Goal: Information Seeking & Learning: Learn about a topic

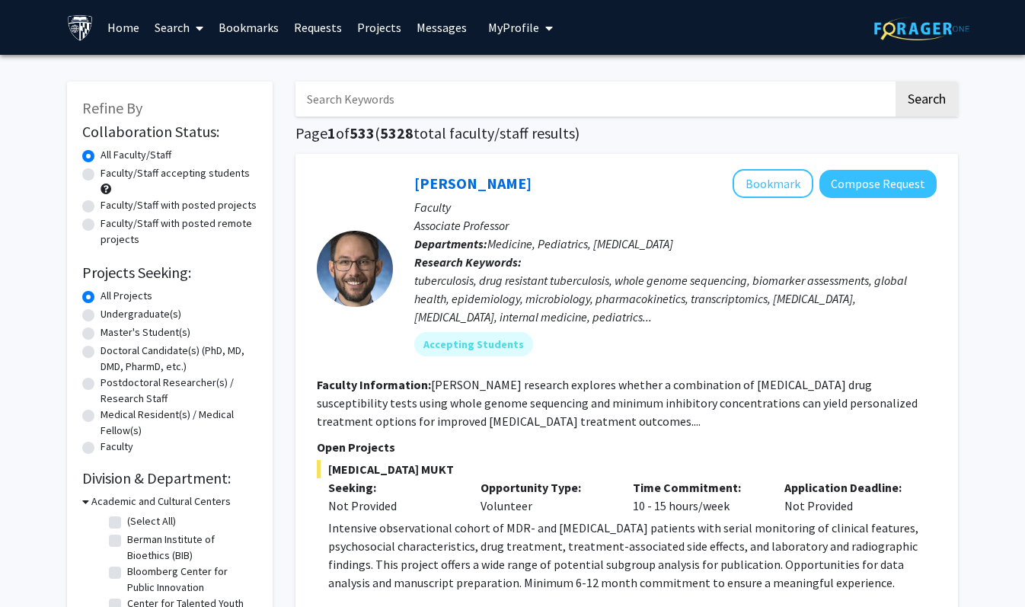
click at [155, 315] on label "Undergraduate(s)" at bounding box center [141, 314] width 81 height 16
click at [110, 315] on input "Undergraduate(s)" at bounding box center [106, 311] width 10 height 10
radio input "true"
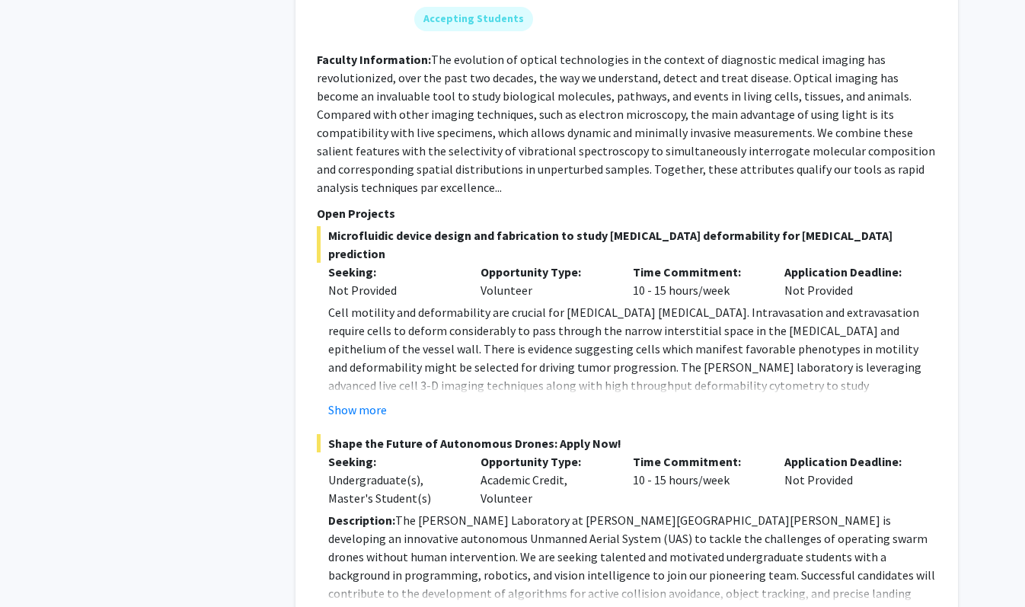
scroll to position [6776, 0]
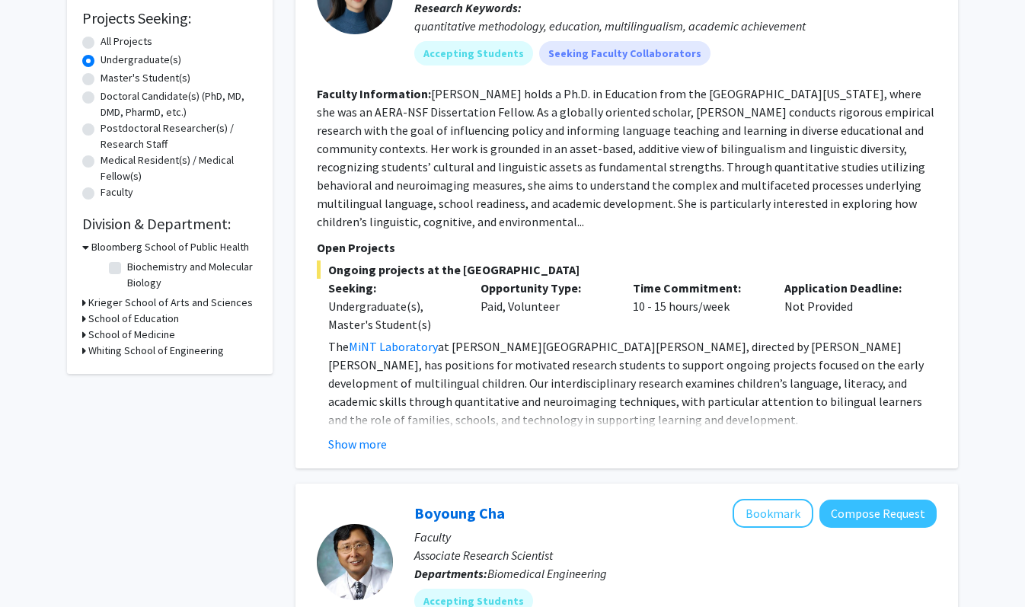
scroll to position [407, 0]
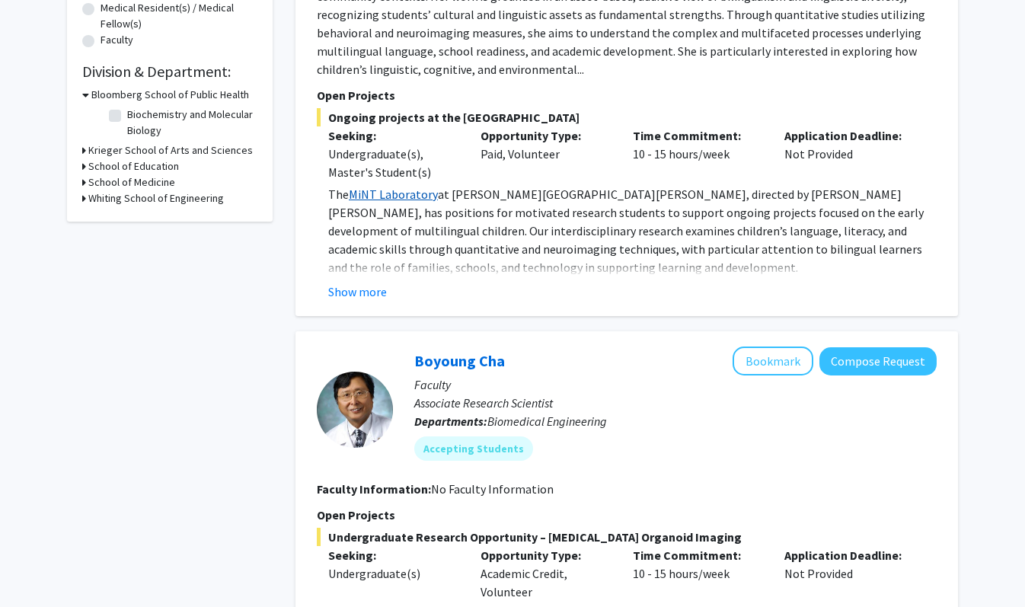
click at [396, 191] on link "MiNT Laboratory" at bounding box center [393, 194] width 89 height 15
click at [359, 289] on button "Show more" at bounding box center [357, 292] width 59 height 18
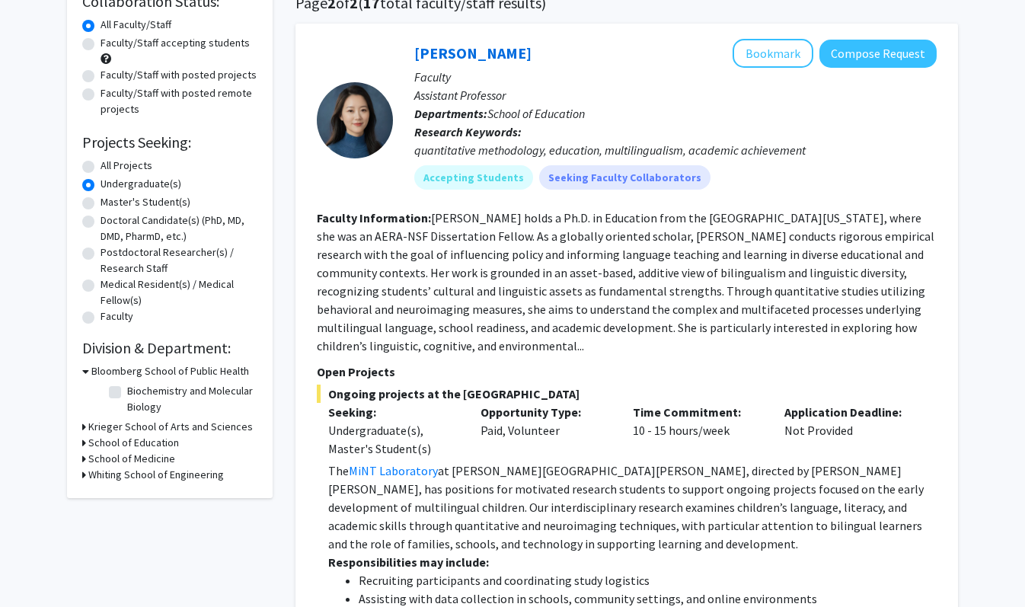
scroll to position [124, 0]
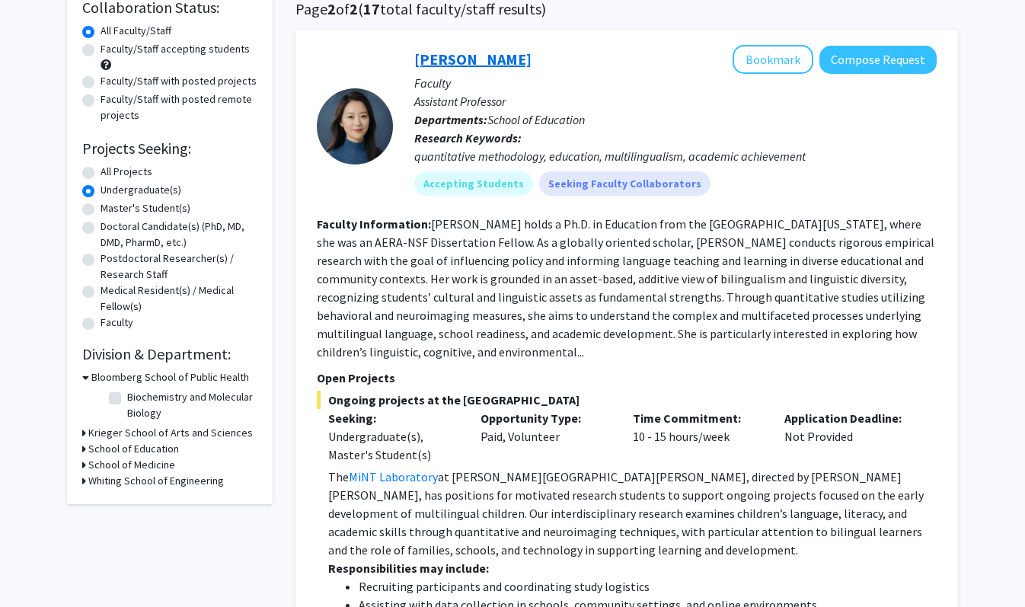
click at [443, 57] on link "[PERSON_NAME]" at bounding box center [472, 59] width 117 height 19
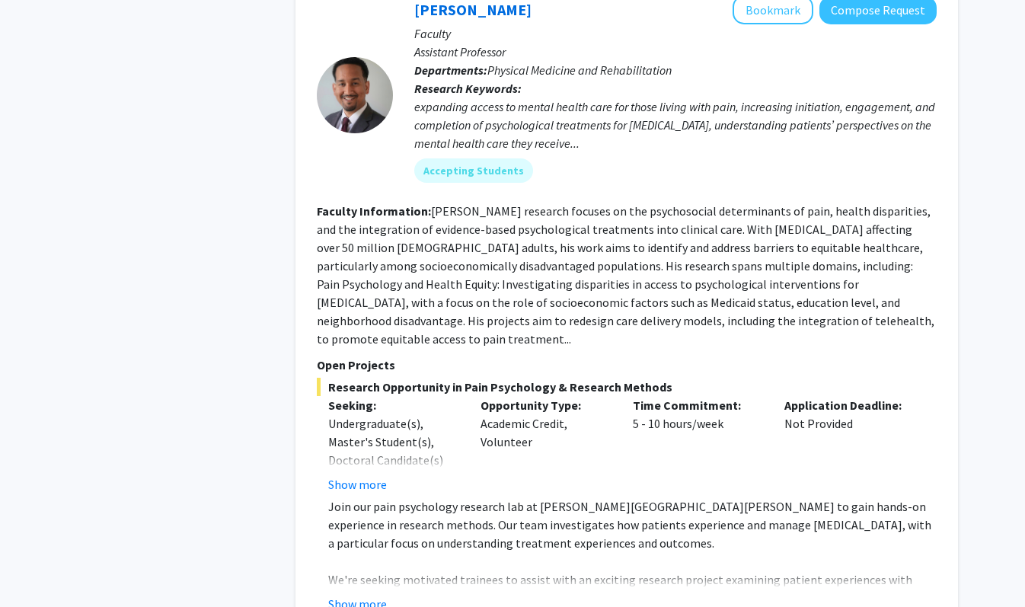
scroll to position [1857, 0]
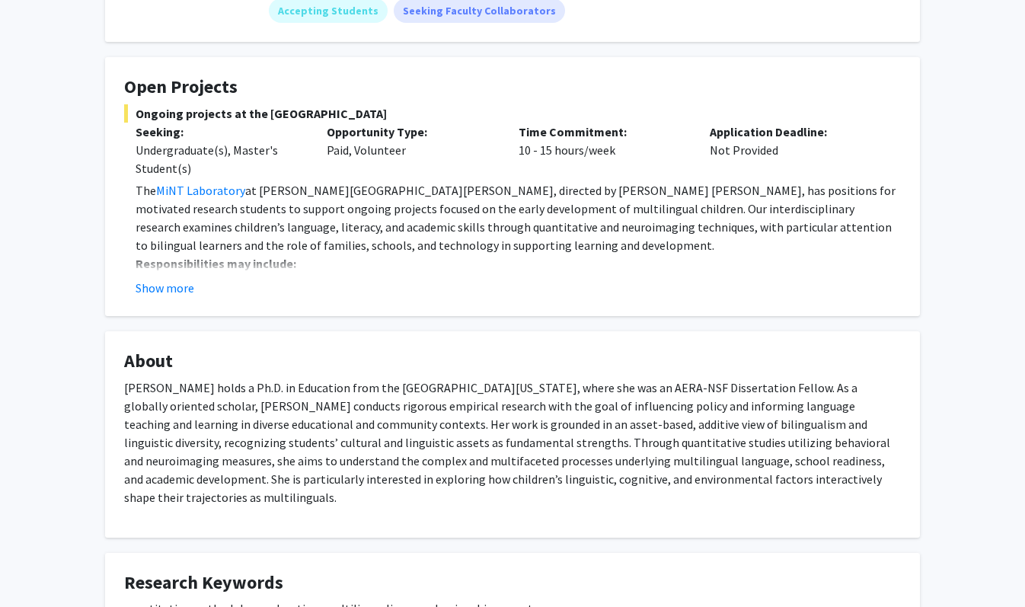
scroll to position [222, 0]
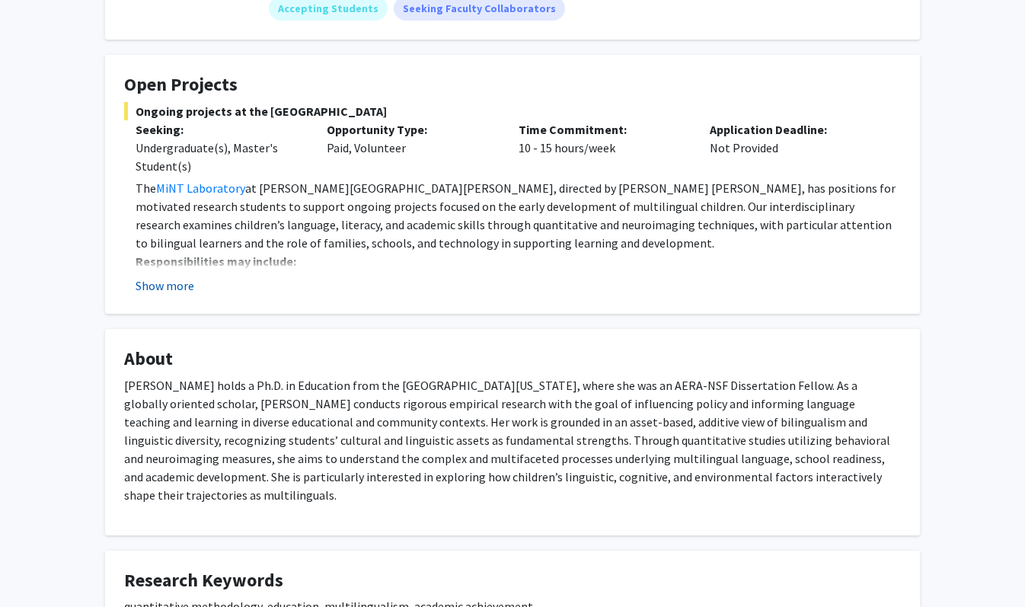
click at [168, 282] on button "Show more" at bounding box center [165, 286] width 59 height 18
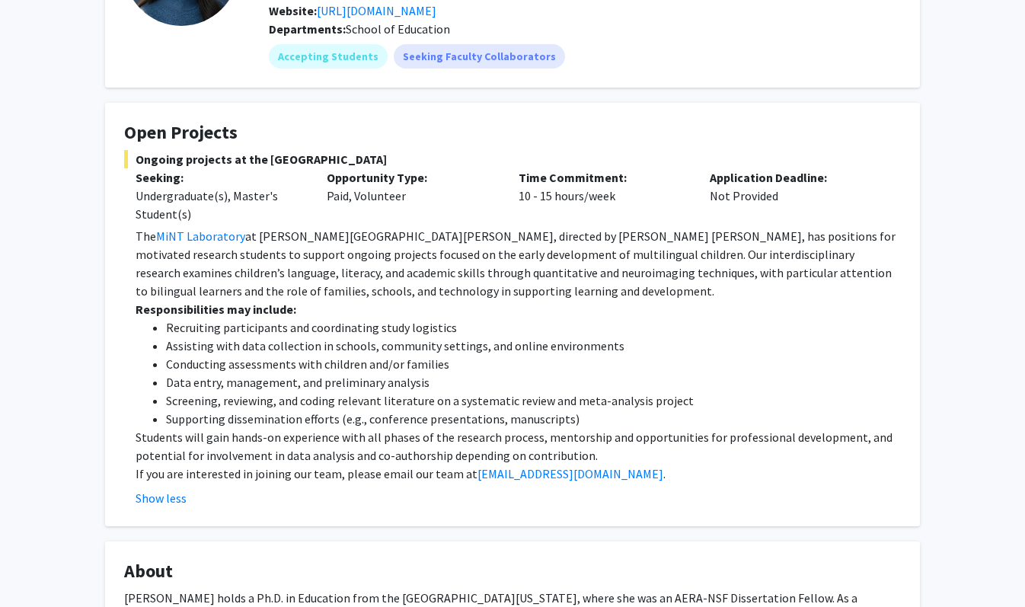
scroll to position [0, 0]
